Goal: Task Accomplishment & Management: Manage account settings

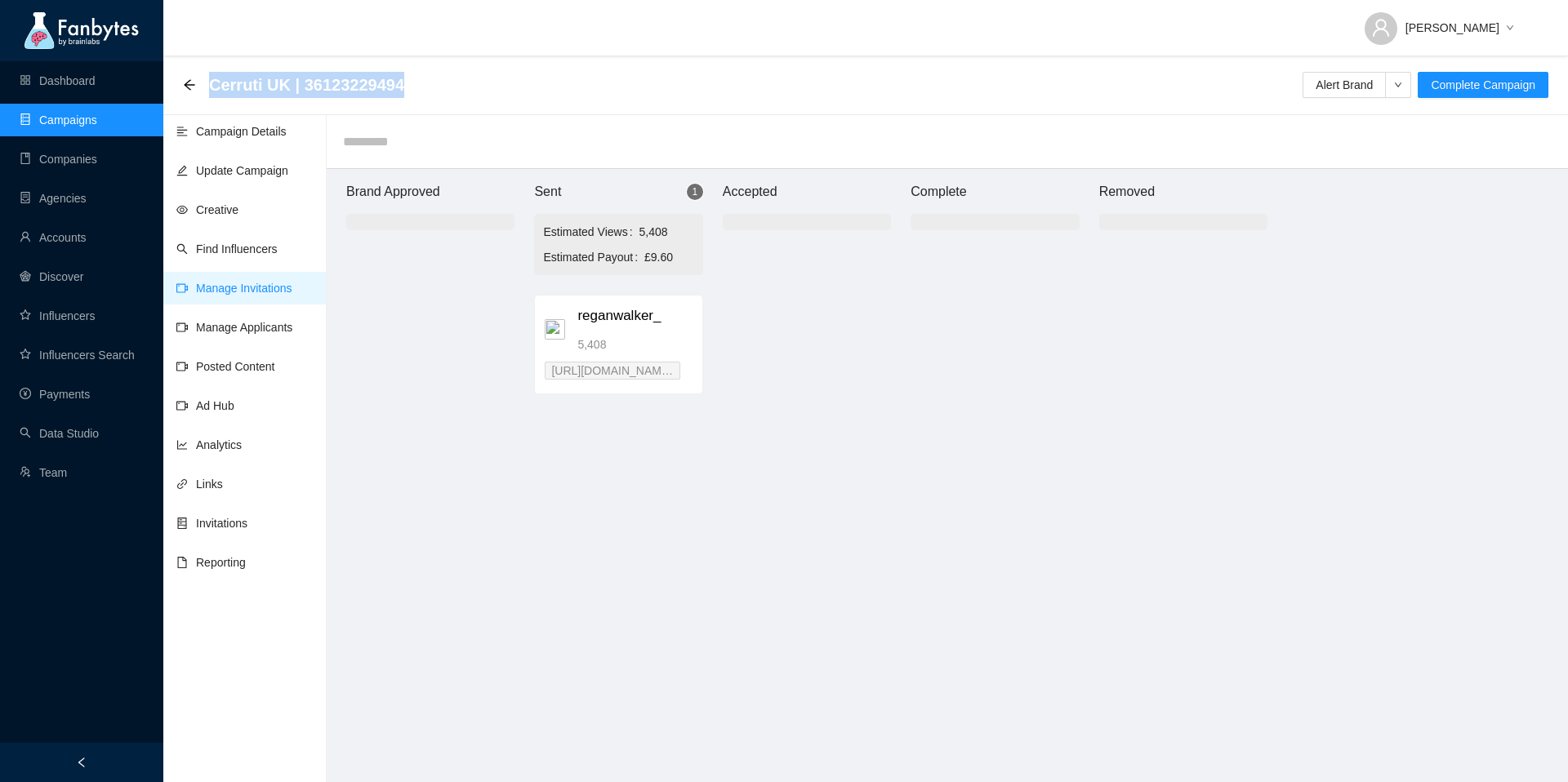
drag, startPoint x: 423, startPoint y: 86, endPoint x: 209, endPoint y: 78, distance: 214.1
click at [209, 78] on div "Cerruti UK | 36123229494 Alert Brand Complete Campaign" at bounding box center [866, 85] width 1365 height 33
copy span "Cerruti UK | 36123229494"
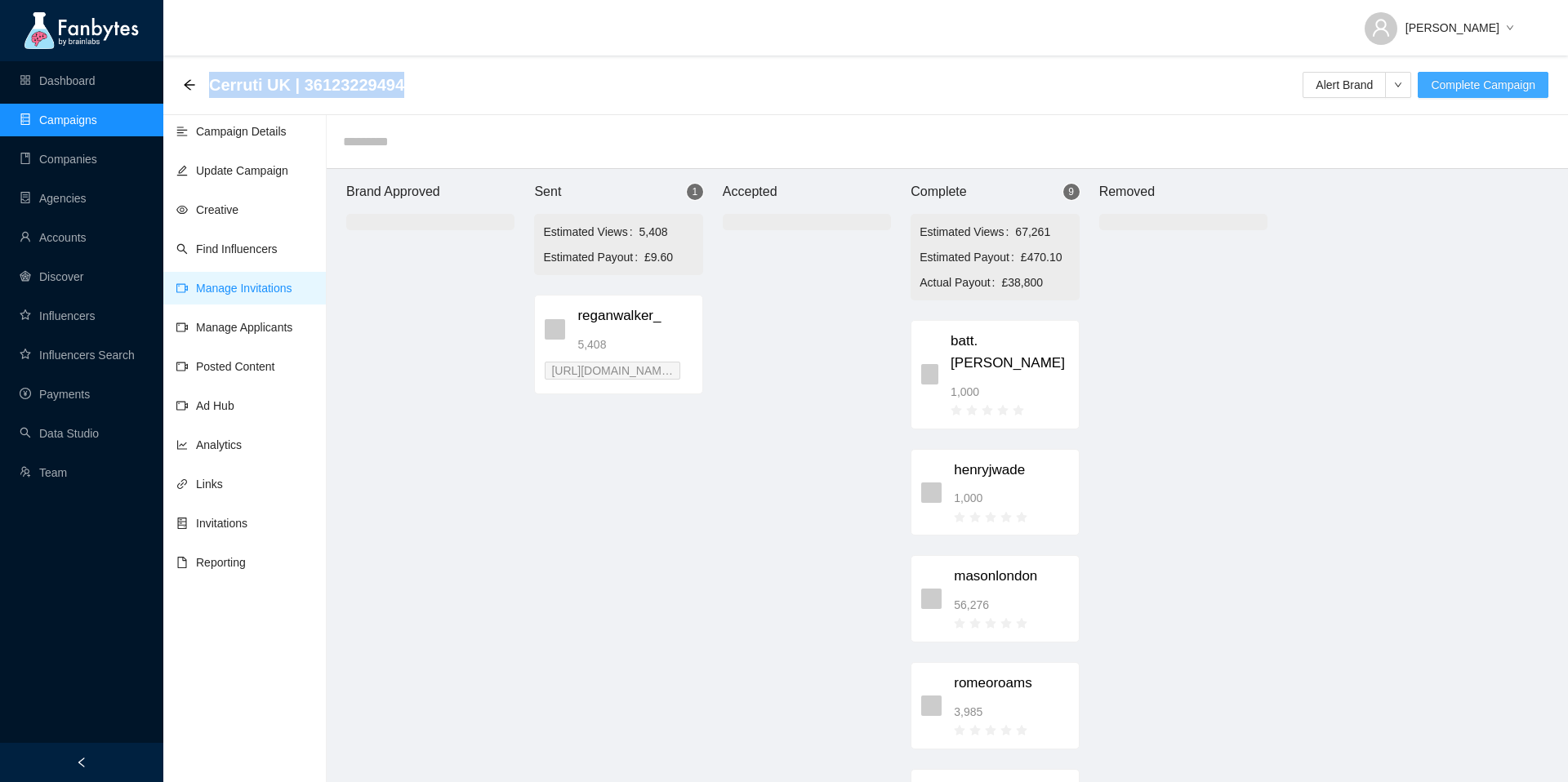
click at [1459, 84] on span "Complete Campaign" at bounding box center [1482, 84] width 104 height 18
click at [1369, 97] on span "Yes" at bounding box center [1360, 98] width 19 height 18
click at [79, 391] on link "Payments" at bounding box center [55, 394] width 71 height 13
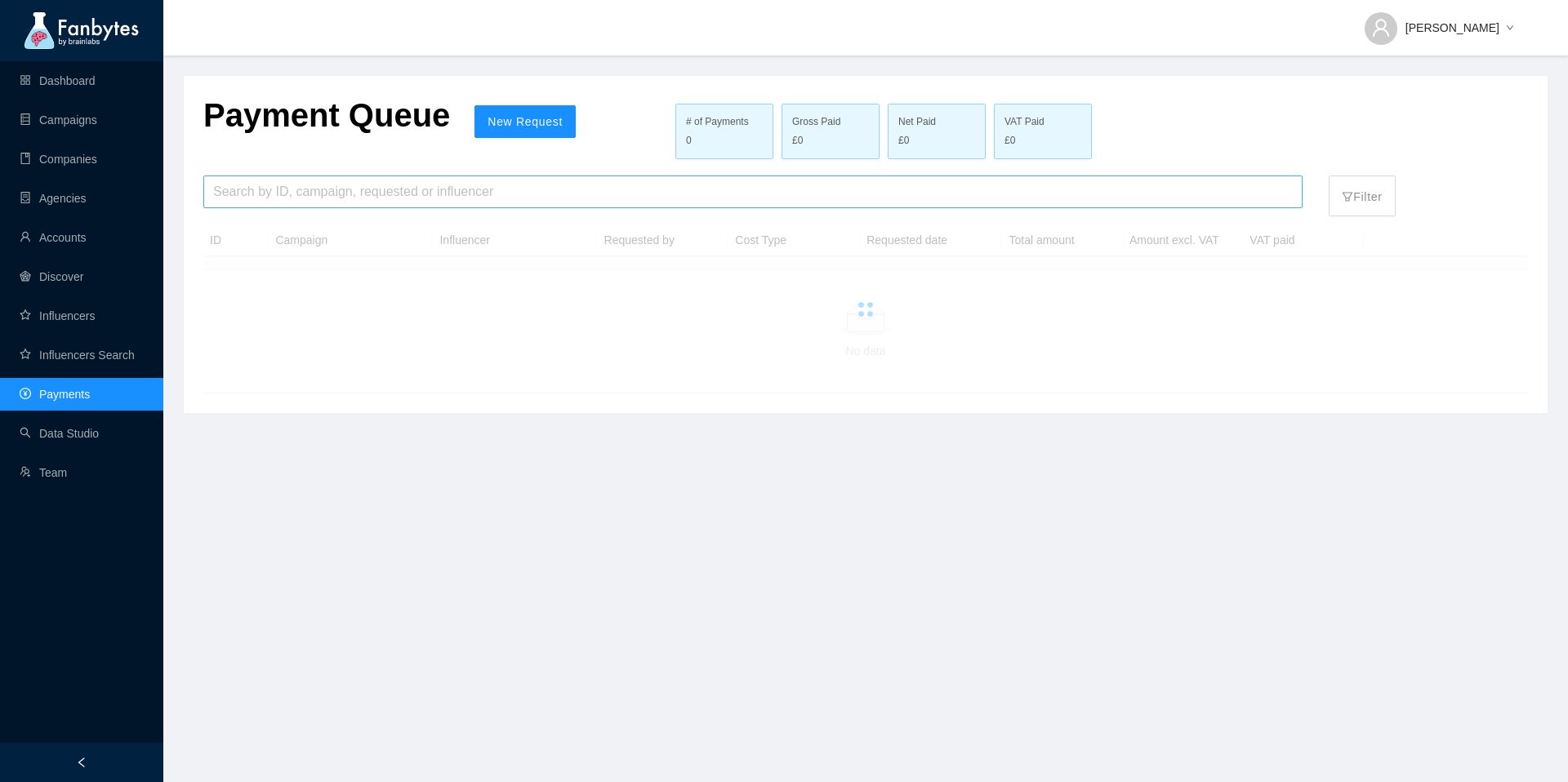
click at [319, 182] on input "search" at bounding box center [753, 192] width 1079 height 31
paste input "**********"
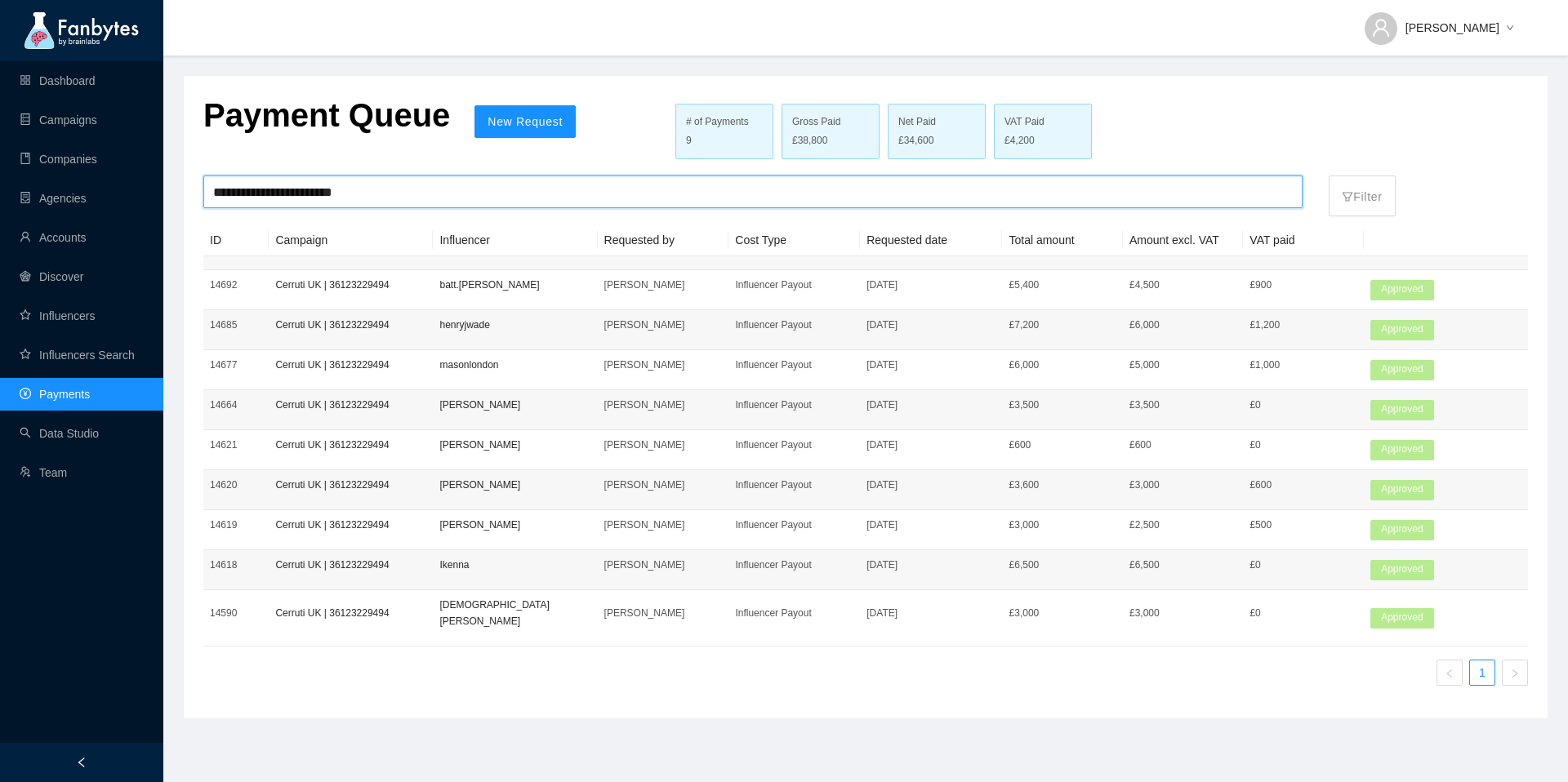
type input "**********"
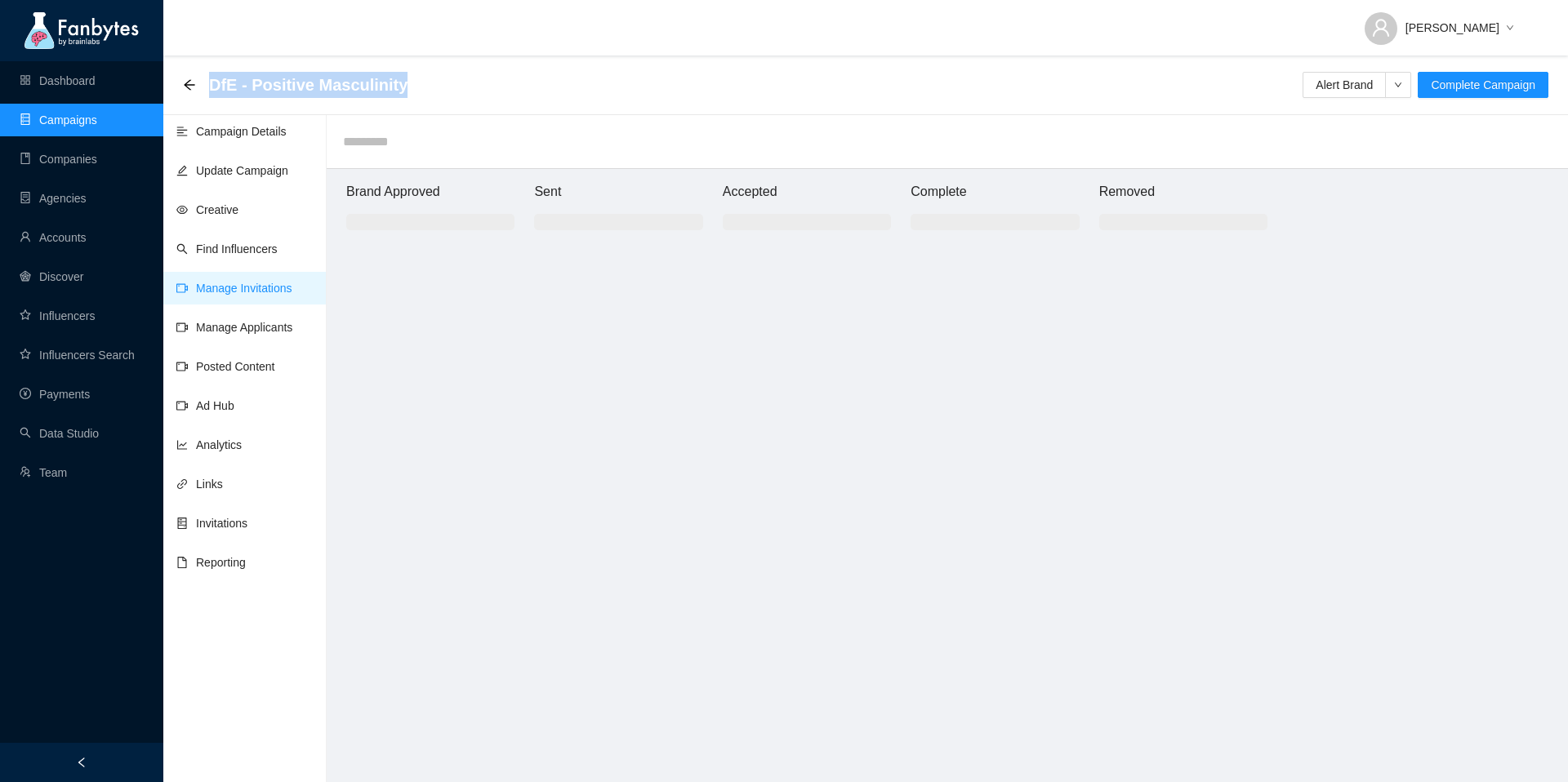
drag, startPoint x: 435, startPoint y: 83, endPoint x: 212, endPoint y: 83, distance: 223.0
click at [212, 83] on div "DfE - Positive Masculinity Alert Brand Complete Campaign" at bounding box center [866, 85] width 1365 height 33
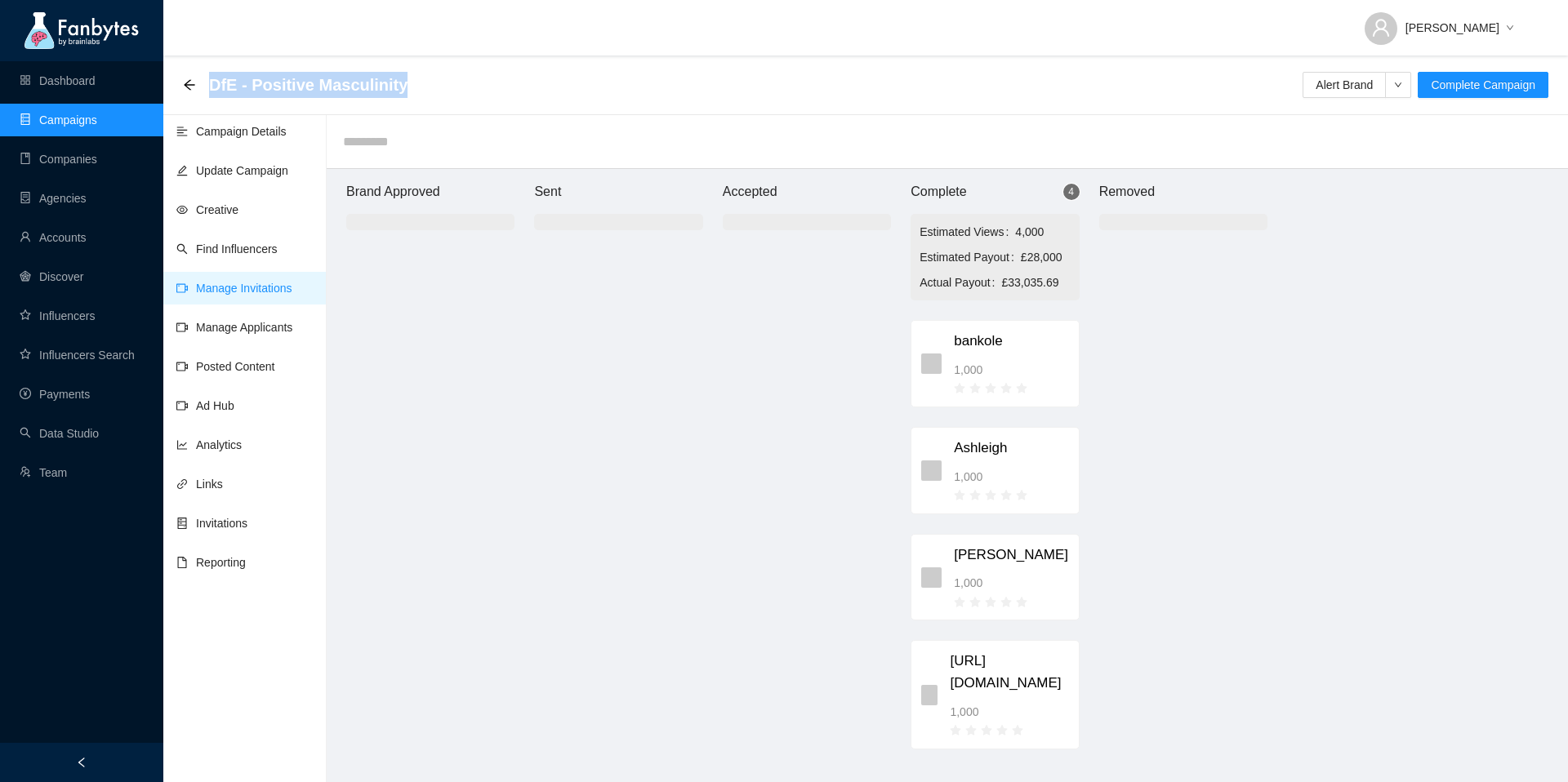
copy span "DfE - Positive Masculinity"
click at [1489, 83] on span "Complete Campaign" at bounding box center [1482, 84] width 104 height 18
click at [1369, 96] on span "Yes" at bounding box center [1360, 98] width 19 height 18
click at [57, 388] on link "Payments" at bounding box center [55, 394] width 71 height 13
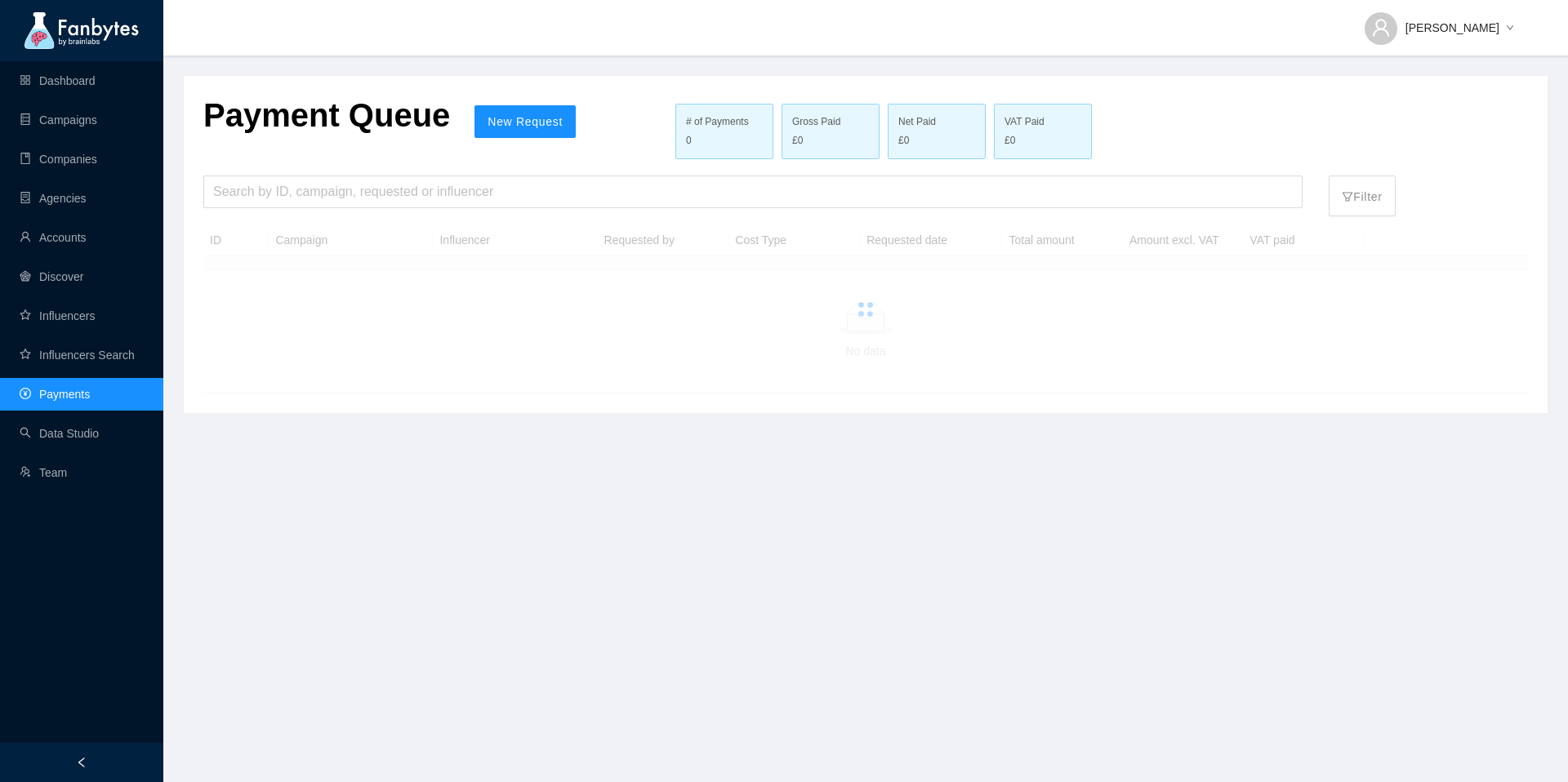
click at [317, 167] on div "Payment Queue New Request # of Payments 0 Gross Paid £0 Net Paid £0 VAT Paid £0…" at bounding box center [865, 244] width 1363 height 337
click at [324, 182] on input "search" at bounding box center [753, 192] width 1079 height 31
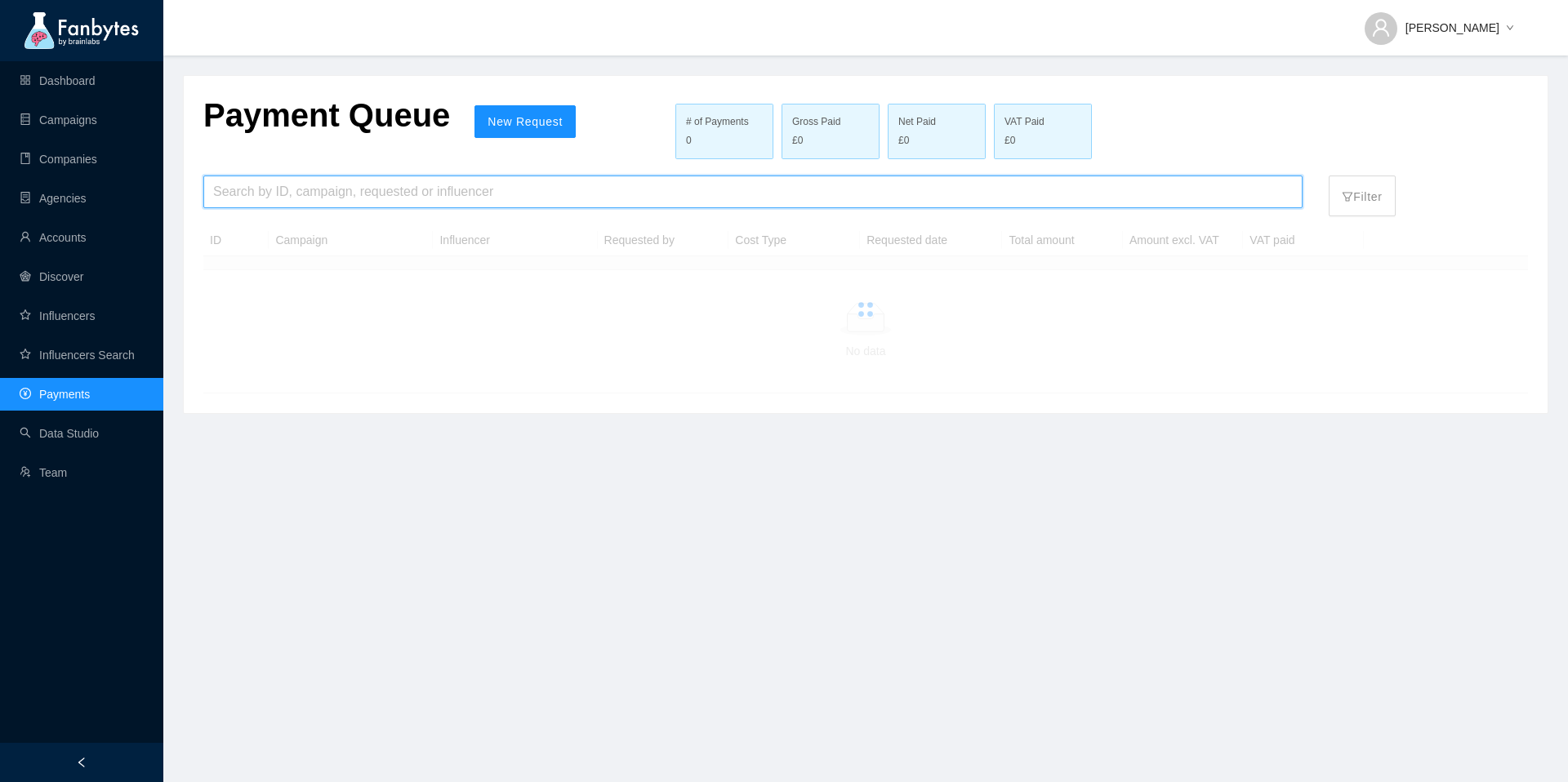
paste input "**********"
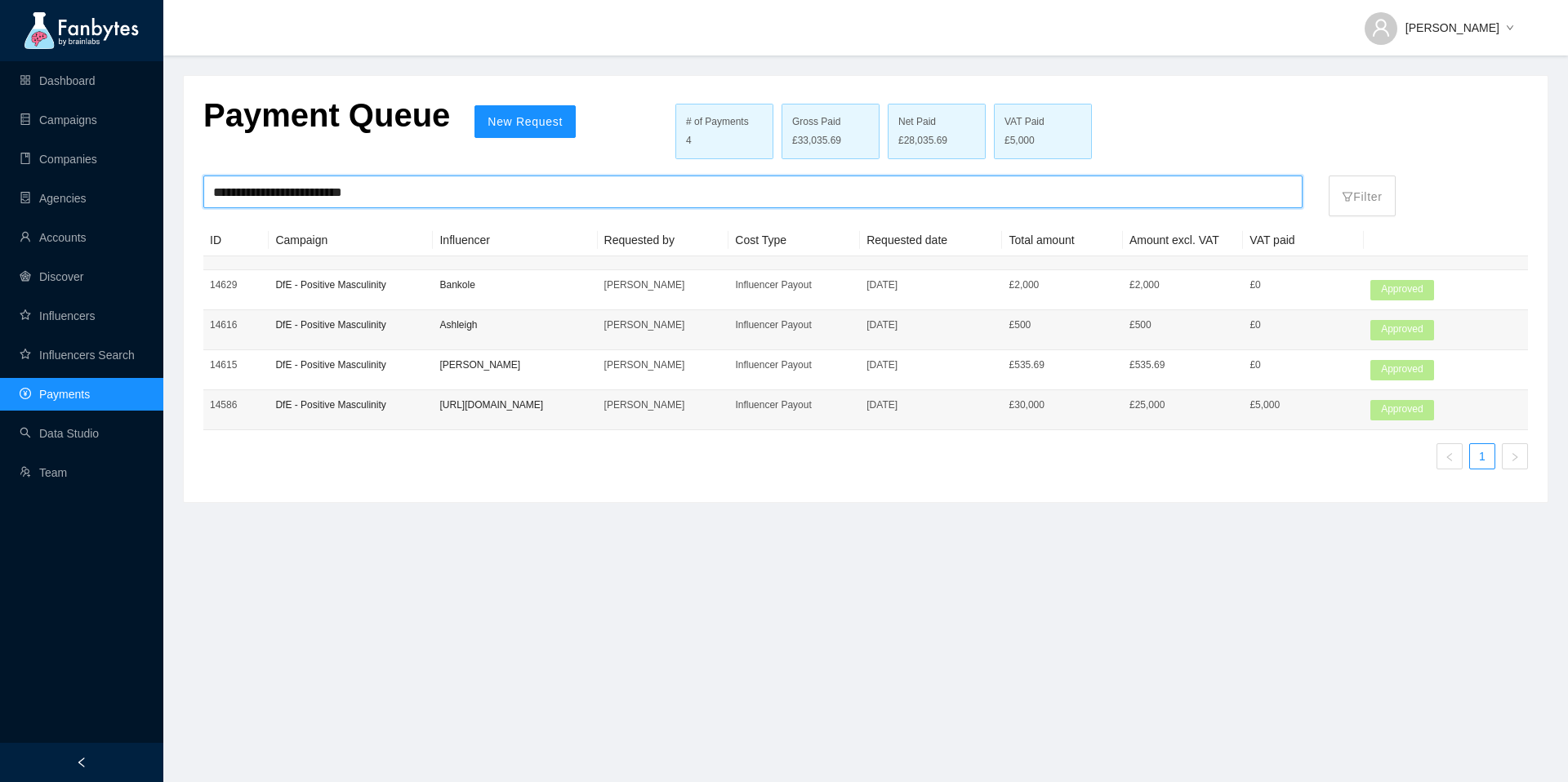
type input "**********"
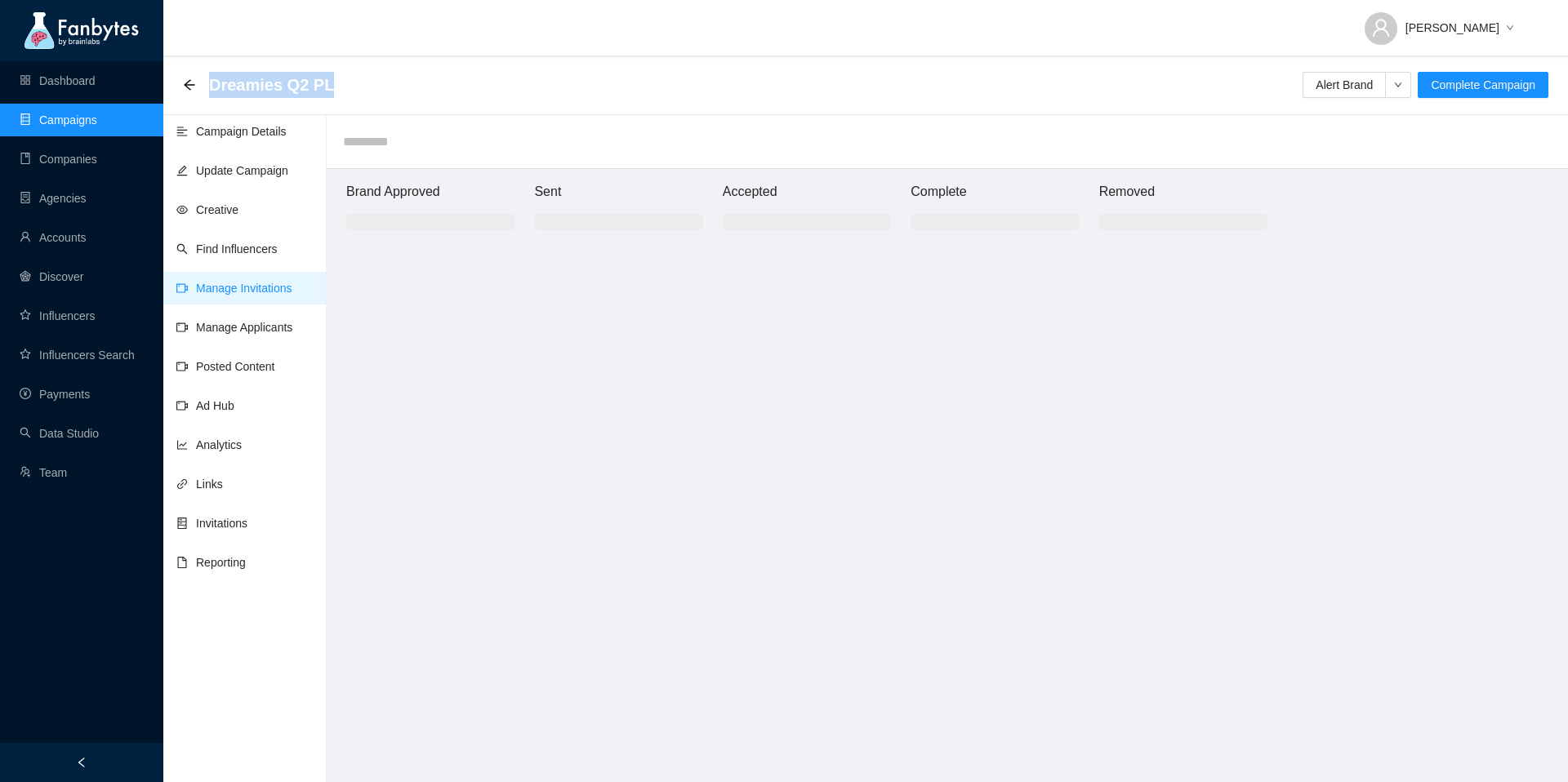
drag, startPoint x: 342, startPoint y: 89, endPoint x: 207, endPoint y: 86, distance: 135.0
click at [207, 86] on div "Dreamies Q2 PL Alert Brand Complete Campaign" at bounding box center [866, 85] width 1365 height 33
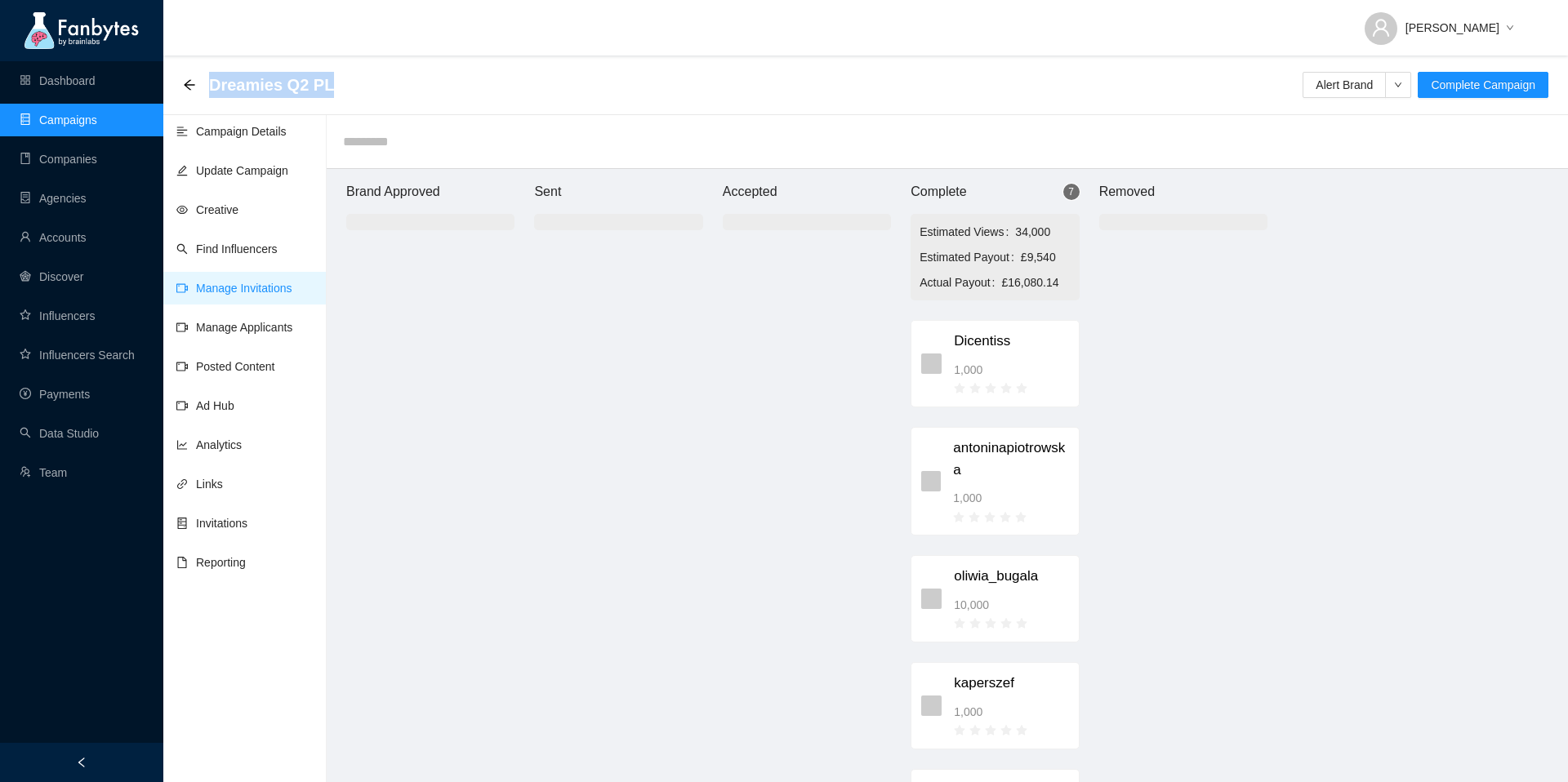
copy span "Dreamies Q2 PL"
click at [1493, 95] on button "Complete Campaign" at bounding box center [1483, 84] width 131 height 26
click at [1369, 105] on span "Yes" at bounding box center [1360, 98] width 19 height 18
